Goal: Use online tool/utility: Use online tool/utility

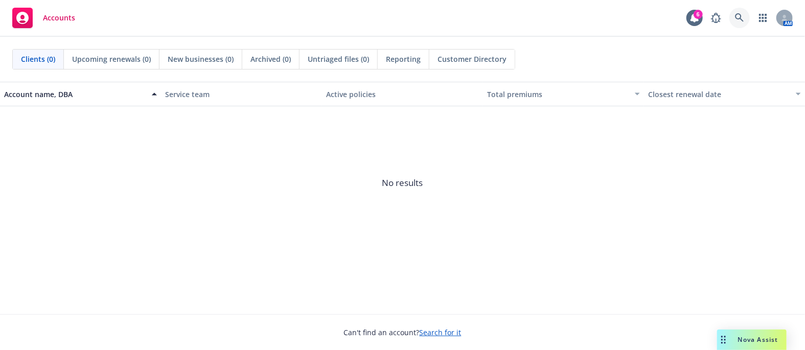
click at [743, 20] on icon at bounding box center [739, 17] width 9 height 9
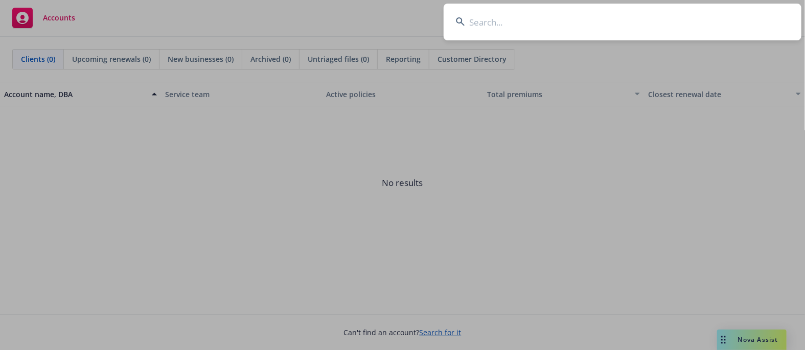
click at [500, 27] on input at bounding box center [623, 22] width 358 height 37
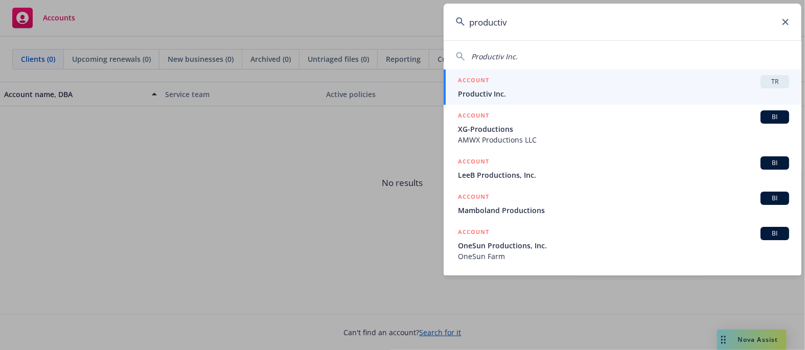
type input "productiv"
click at [765, 82] on span "TR" at bounding box center [775, 81] width 20 height 9
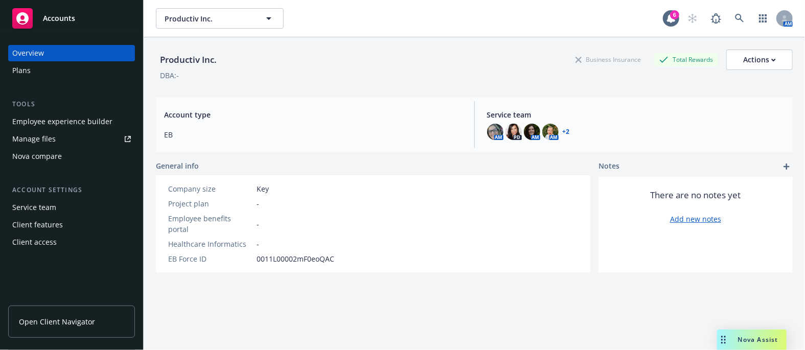
click at [55, 153] on div "Nova compare" at bounding box center [37, 156] width 50 height 16
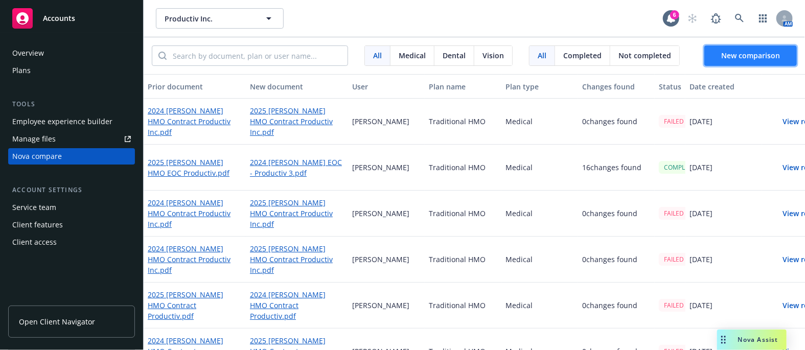
click at [733, 55] on span "New comparison" at bounding box center [750, 56] width 59 height 10
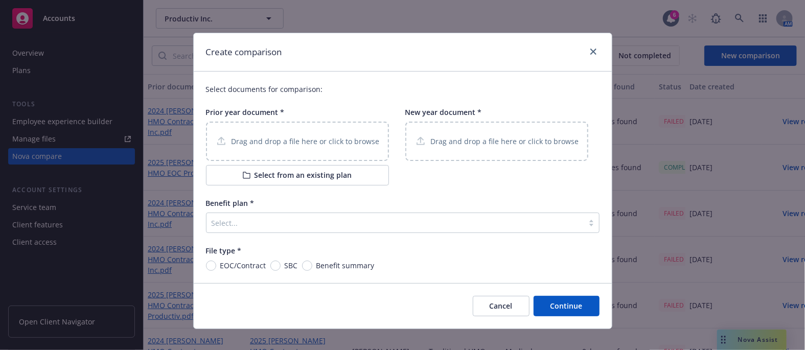
click at [388, 215] on div "Select..." at bounding box center [395, 223] width 377 height 16
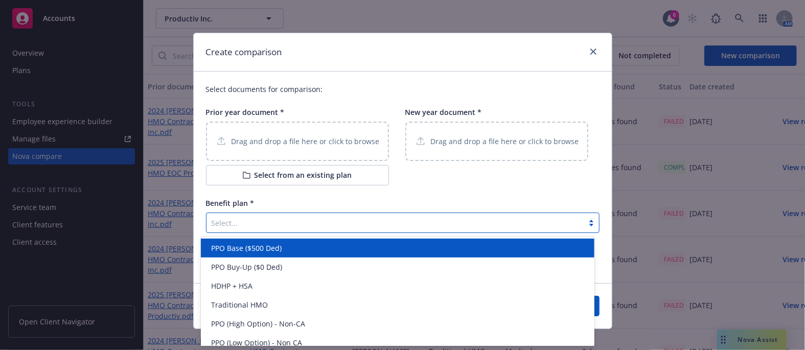
click at [271, 248] on span "PPO Base ($500 Ded)" at bounding box center [246, 248] width 71 height 11
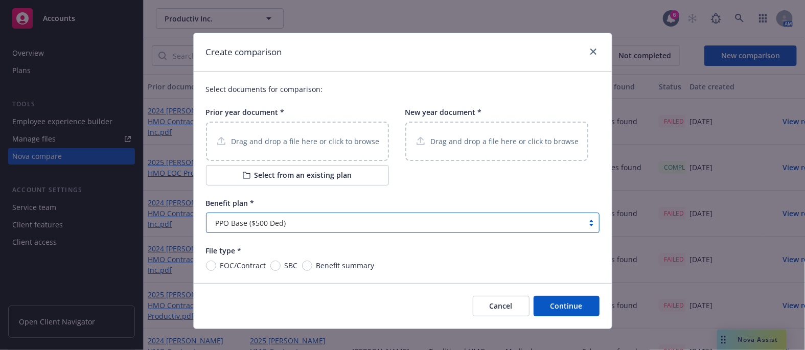
click at [216, 266] on span "EOC/Contract" at bounding box center [241, 265] width 50 height 11
click at [211, 266] on input "EOC/Contract" at bounding box center [211, 266] width 10 height 10
radio input "true"
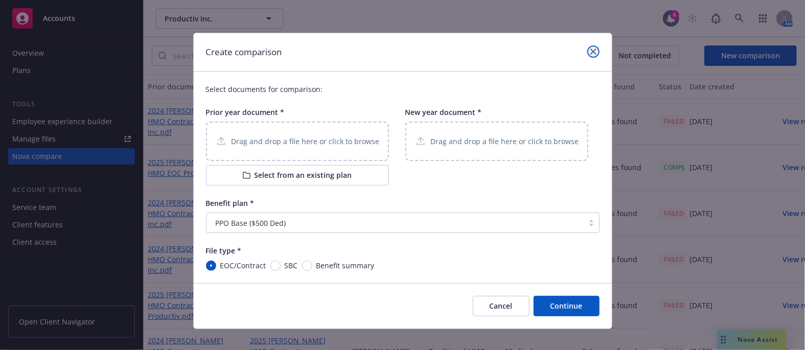
click at [591, 53] on icon "close" at bounding box center [594, 52] width 6 height 6
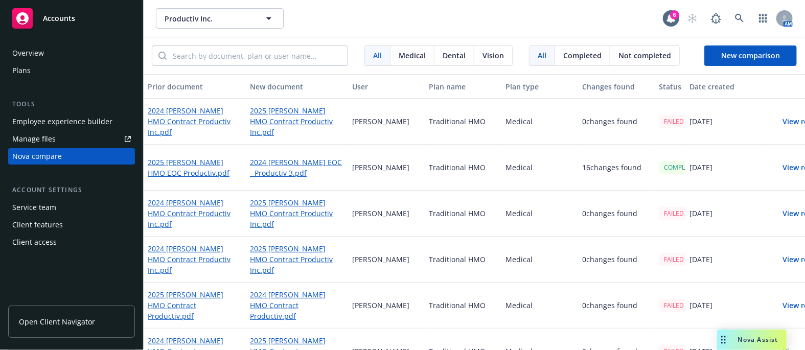
click at [752, 341] on span "Nova Assist" at bounding box center [758, 339] width 40 height 9
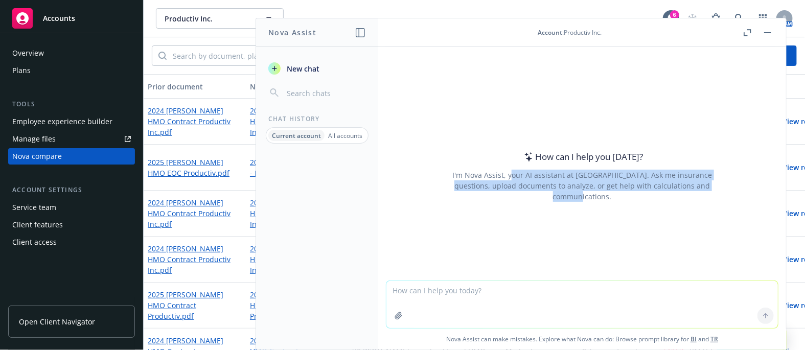
drag, startPoint x: 497, startPoint y: 180, endPoint x: 709, endPoint y: 196, distance: 212.2
click at [709, 196] on div "I'm Nova Assist, your AI assistant at [GEOGRAPHIC_DATA]. Ask me insurance quest…" at bounding box center [582, 186] width 287 height 32
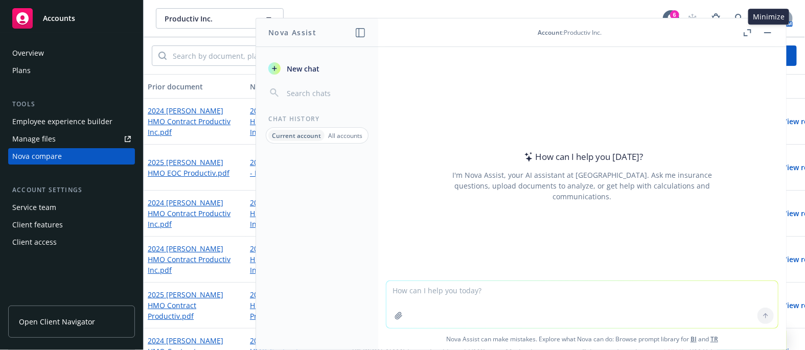
click at [767, 34] on button "button" at bounding box center [768, 33] width 12 height 12
